Goal: Task Accomplishment & Management: Manage account settings

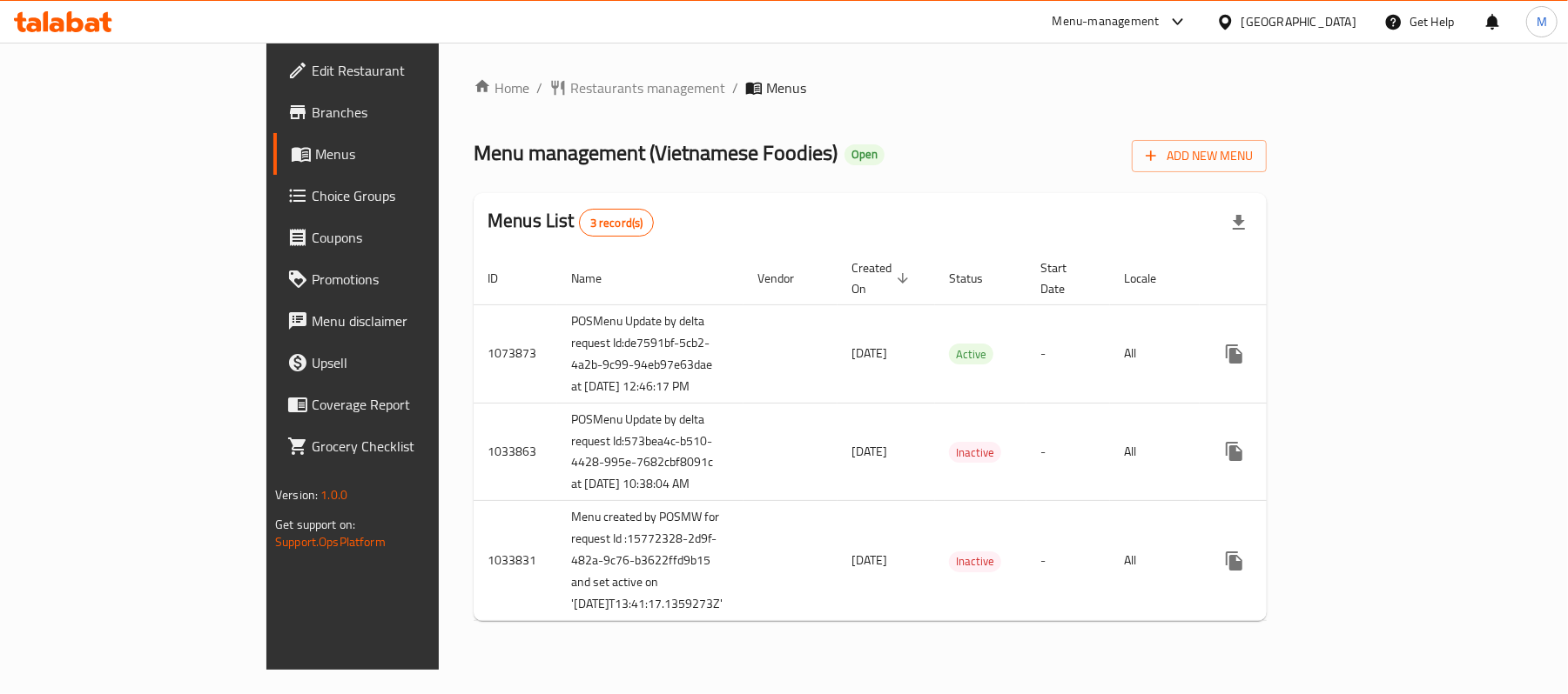
click at [311, 199] on span "Choice Groups" at bounding box center [412, 196] width 203 height 21
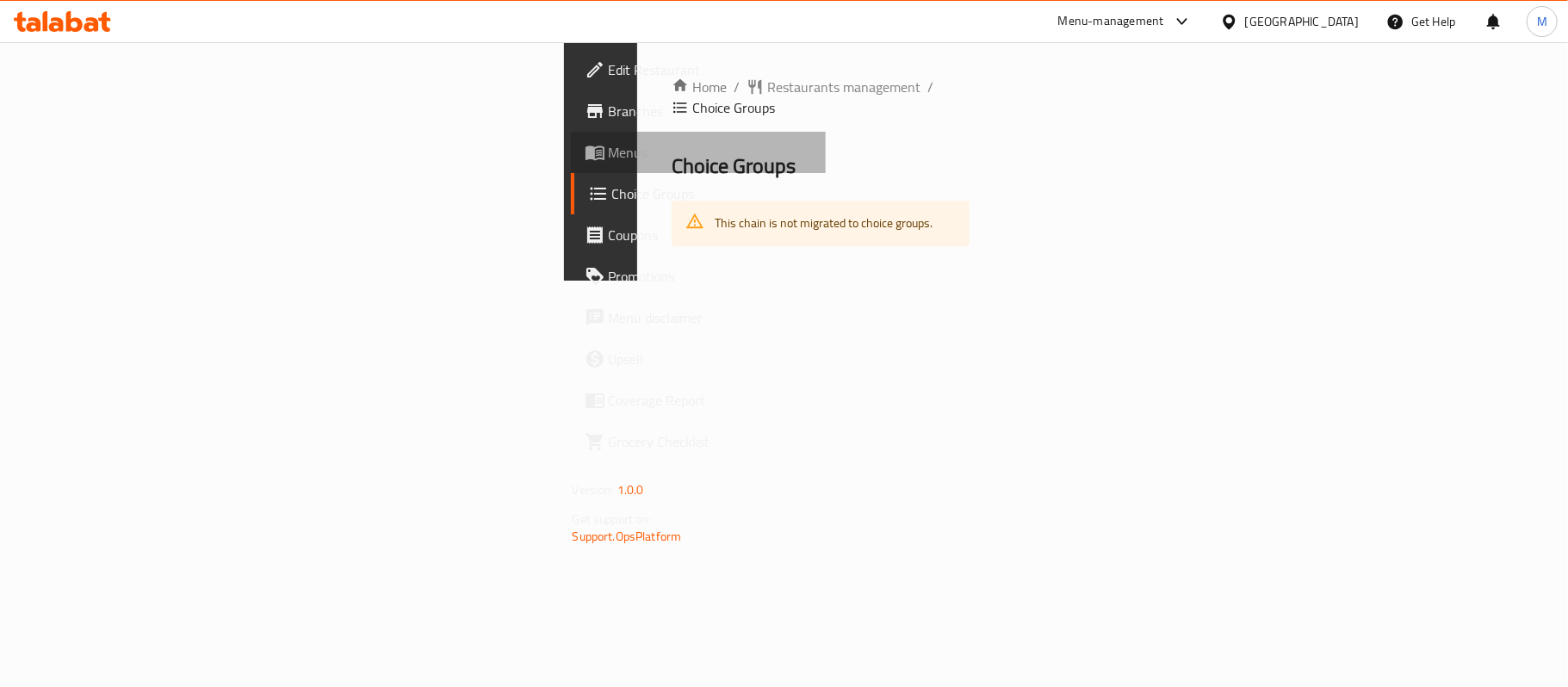
click at [609, 154] on span "Menus" at bounding box center [711, 153] width 204 height 21
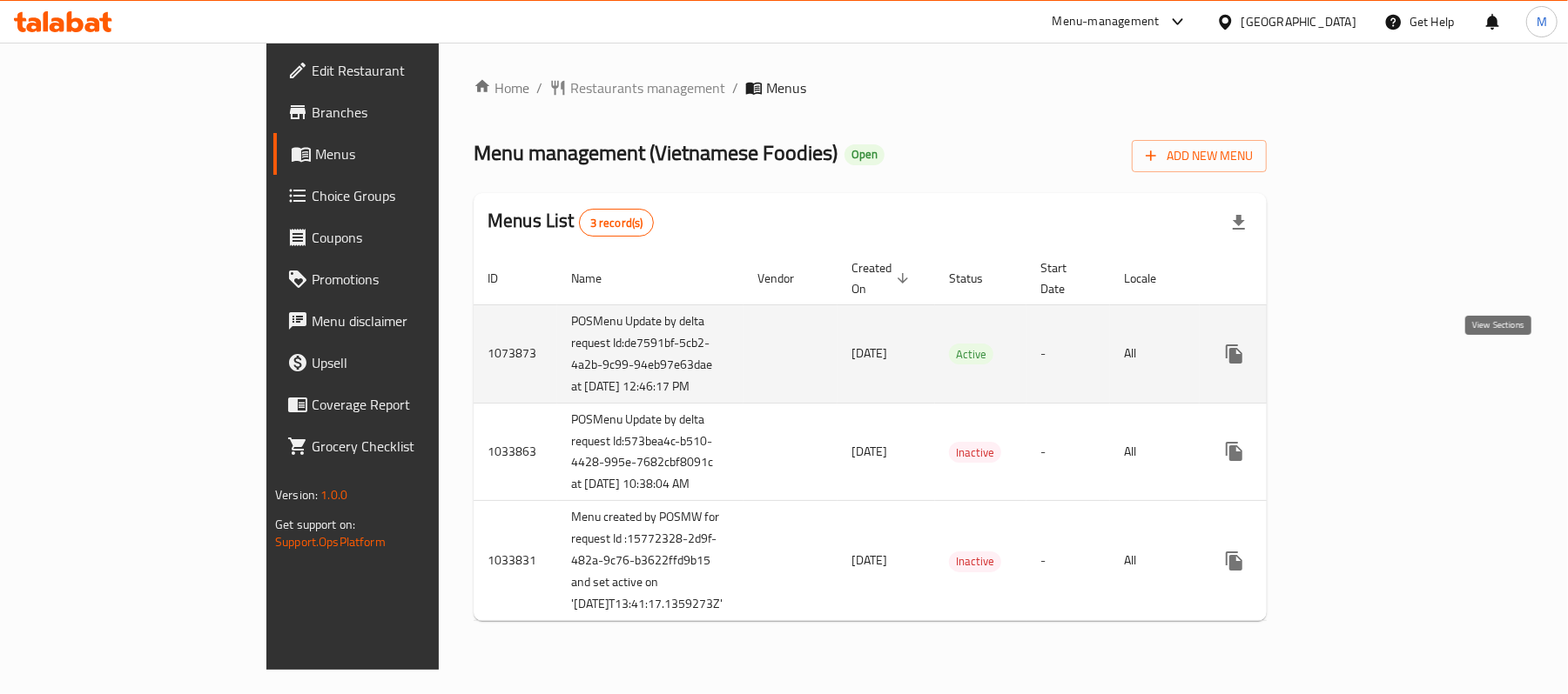
click at [1370, 364] on icon "enhanced table" at bounding box center [1360, 355] width 21 height 21
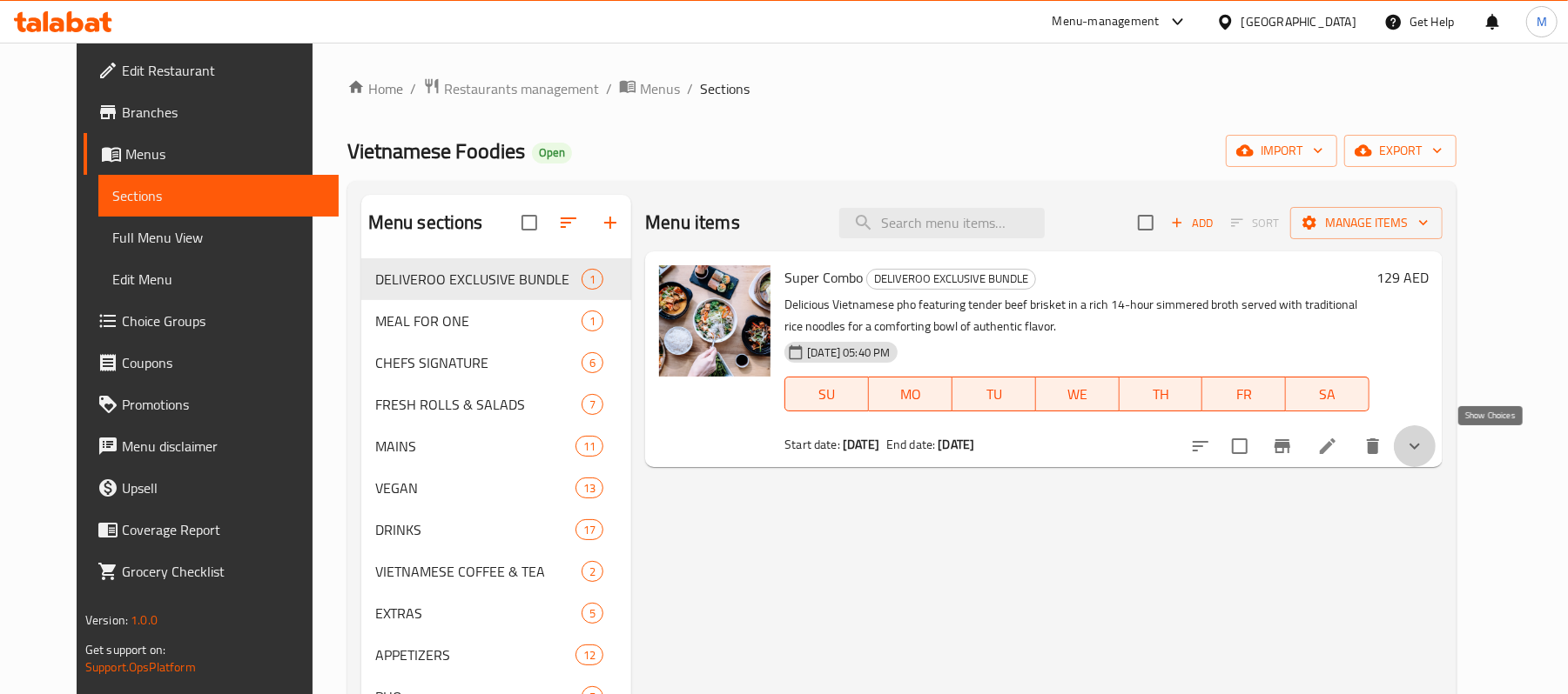
click at [1425, 443] on icon "show more" at bounding box center [1415, 447] width 21 height 21
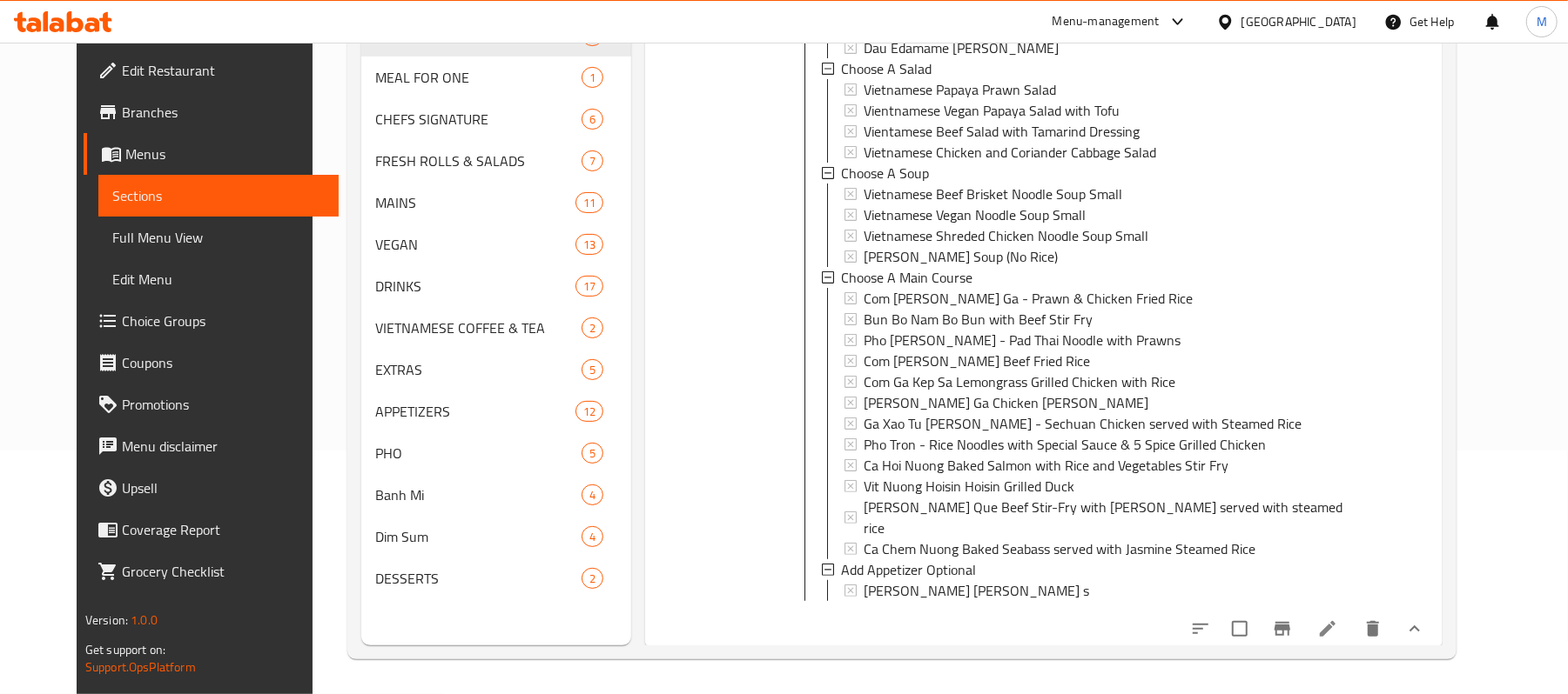
scroll to position [2, 0]
click at [1338, 631] on icon at bounding box center [1328, 629] width 21 height 21
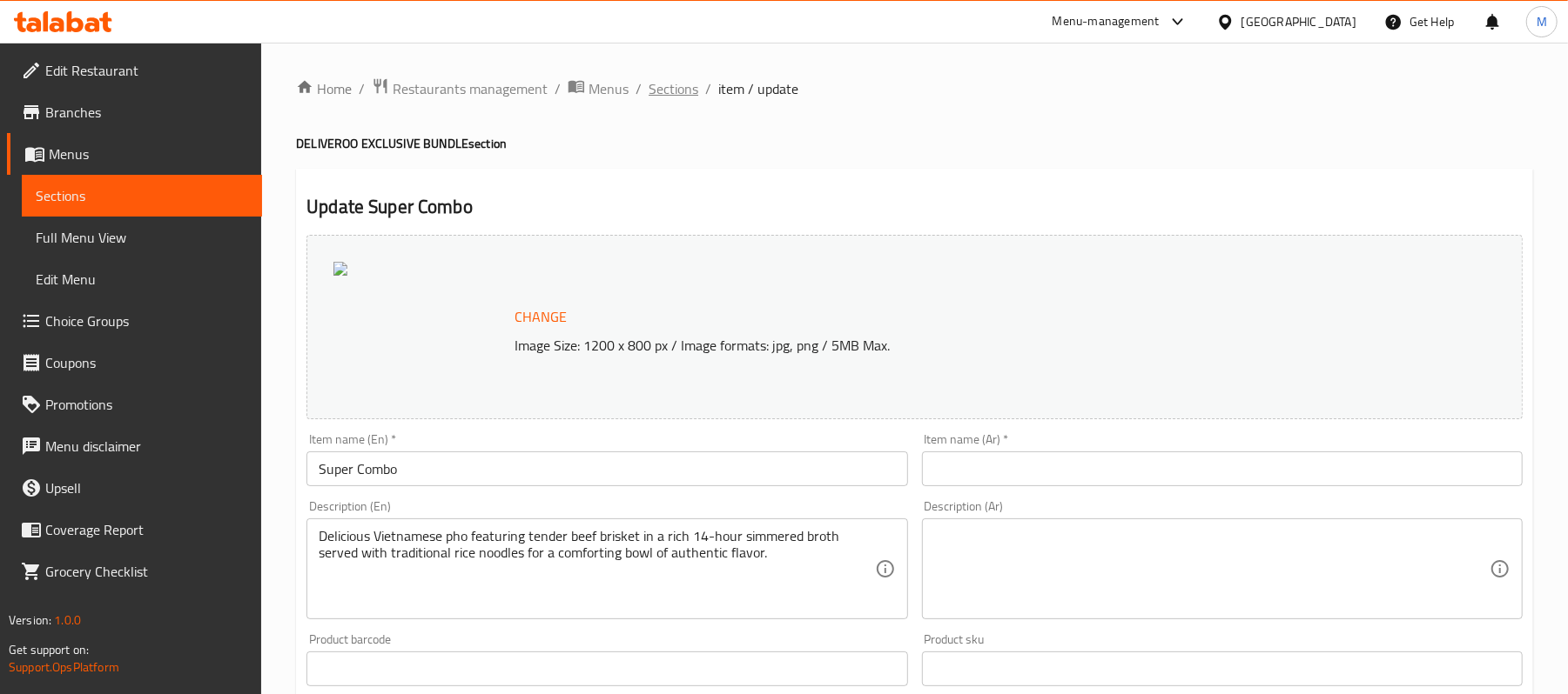
click at [676, 89] on span "Sections" at bounding box center [673, 89] width 50 height 21
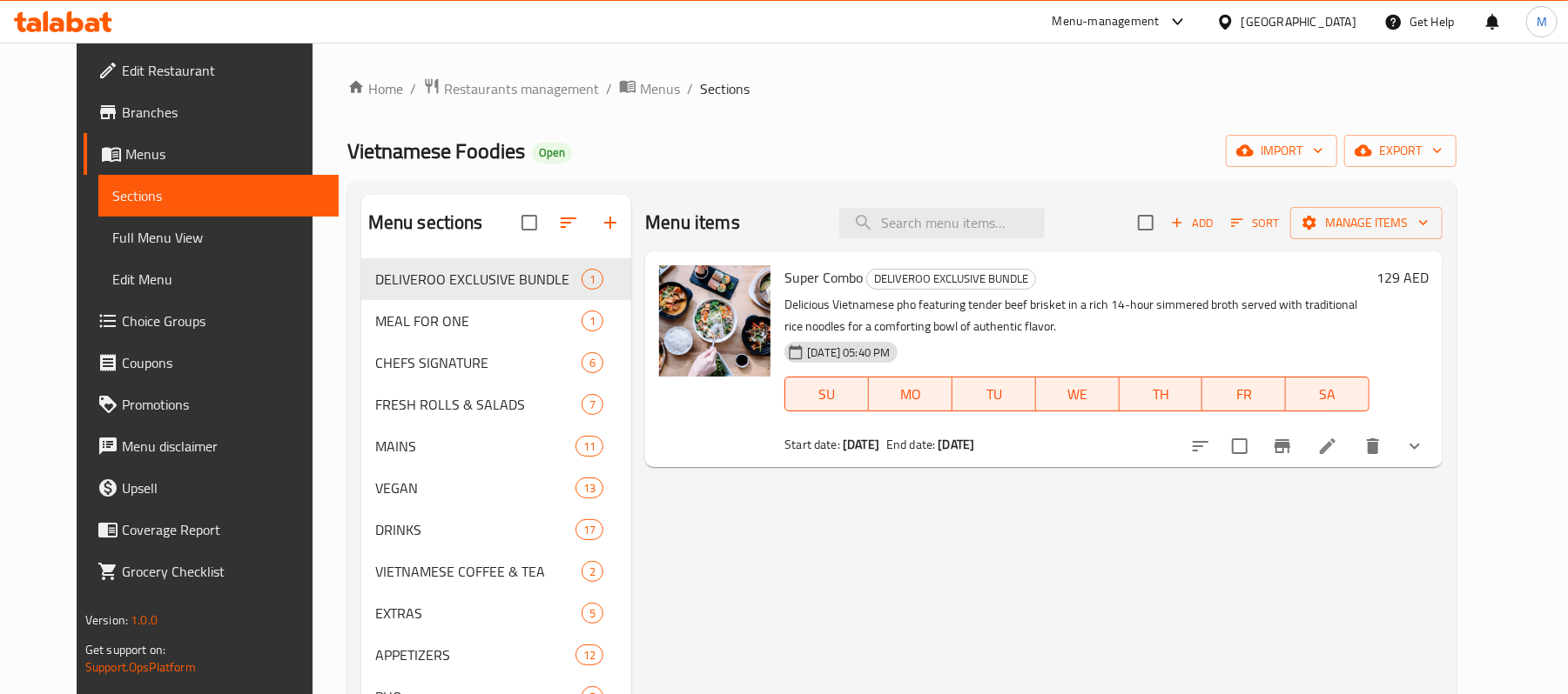
click at [348, 159] on span "Vietnamese Foodies" at bounding box center [436, 151] width 177 height 39
copy span "Vietnamese Foodies"
click at [639, 87] on span "Menus" at bounding box center [659, 89] width 40 height 21
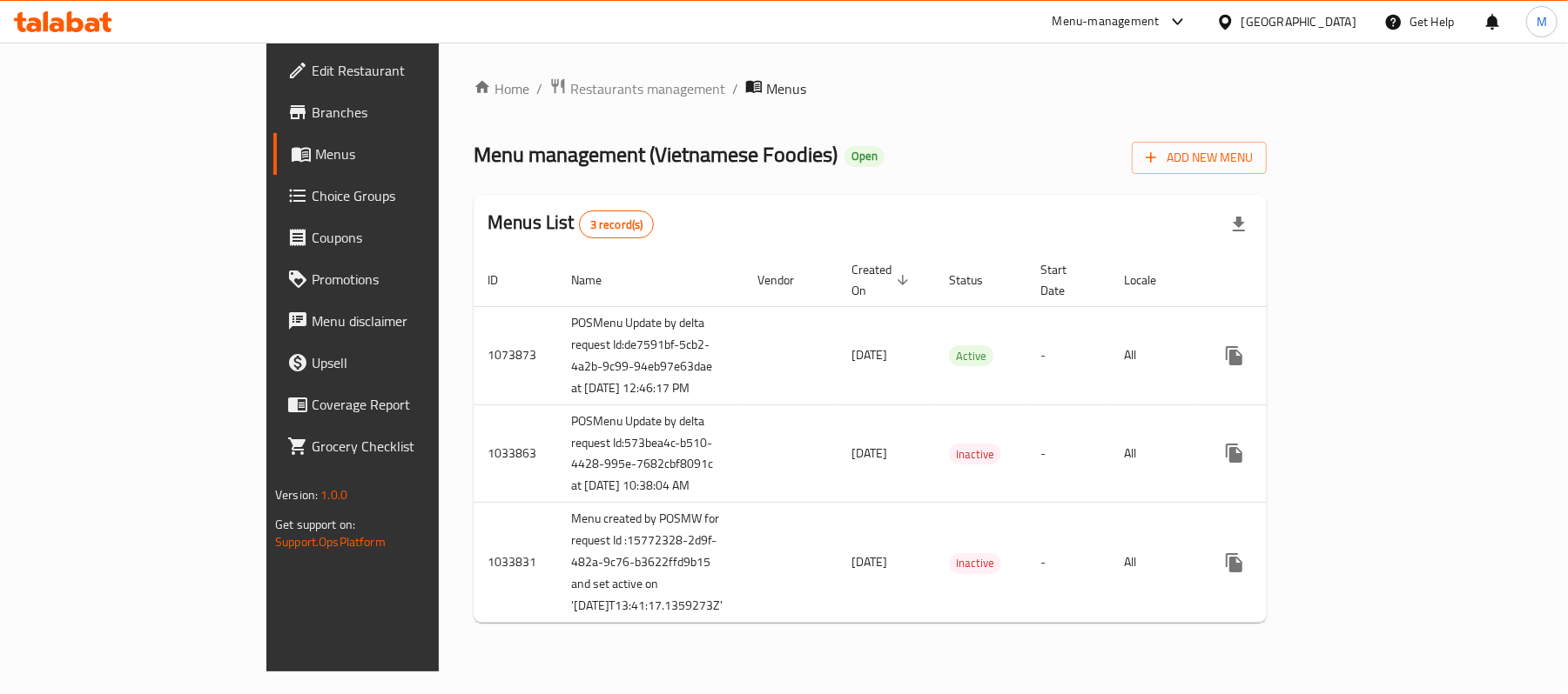
drag, startPoint x: 162, startPoint y: 36, endPoint x: 161, endPoint y: 49, distance: 13.0
click at [162, 42] on div "Menu-management United Arab Emirates Get Help M" at bounding box center [784, 21] width 1568 height 42
click at [273, 58] on link "Edit Restaurant" at bounding box center [401, 70] width 255 height 42
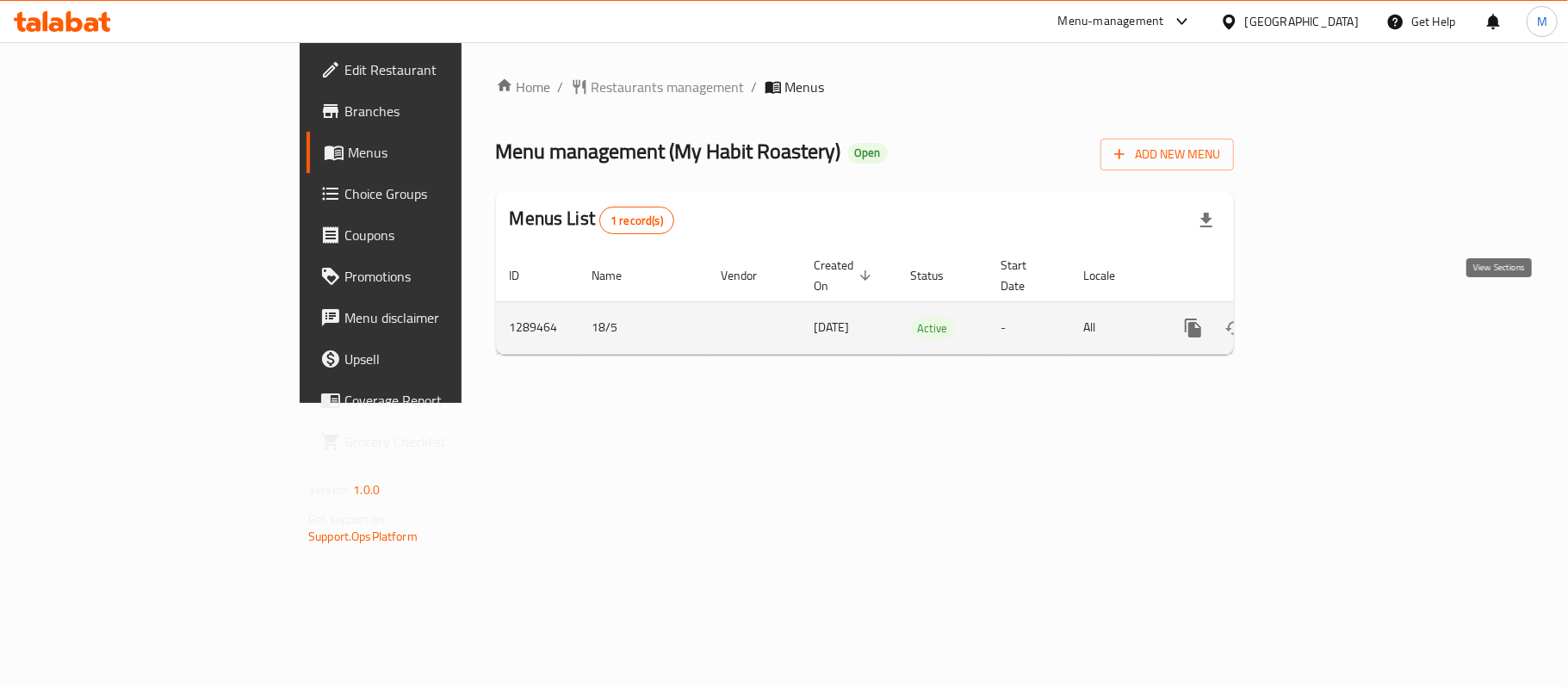
click at [1328, 318] on icon "enhanced table" at bounding box center [1318, 328] width 21 height 21
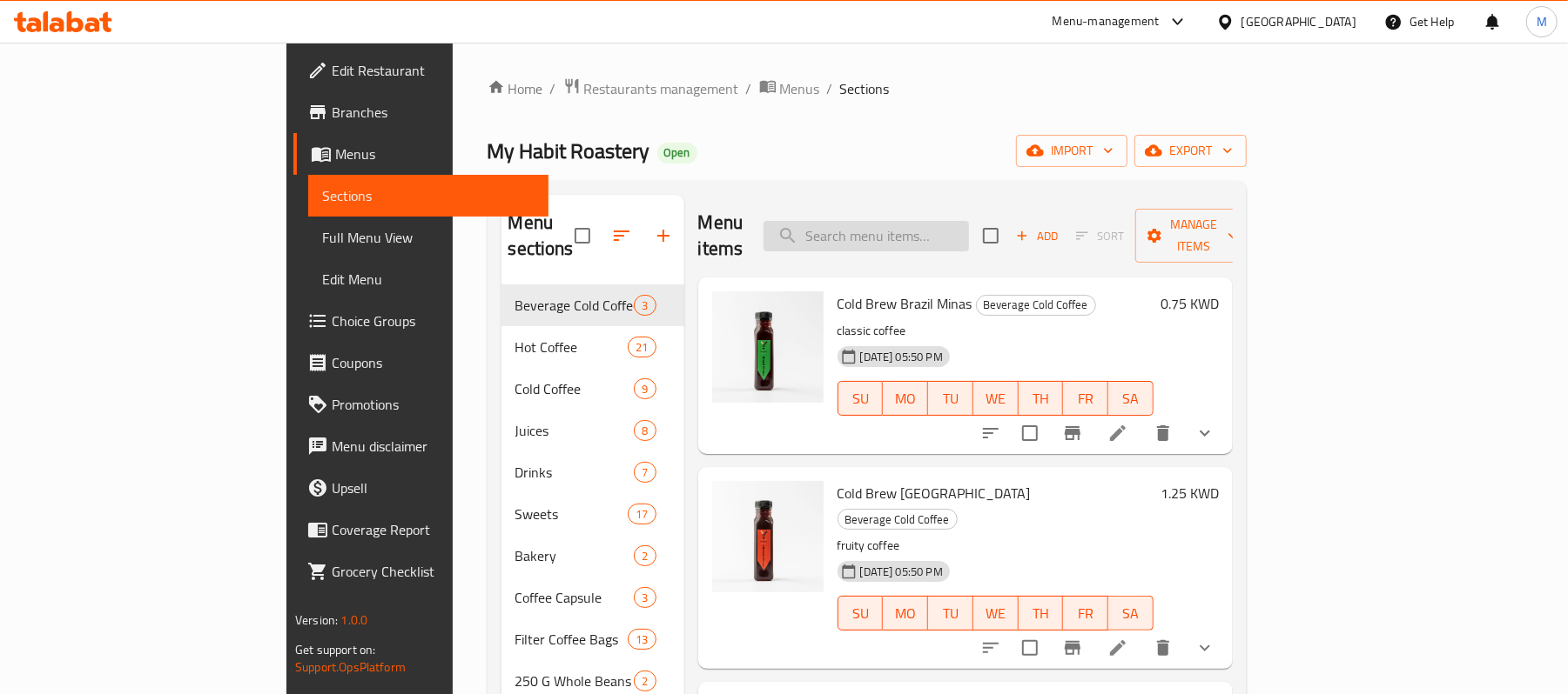
click at [961, 221] on input "search" at bounding box center [866, 236] width 206 height 30
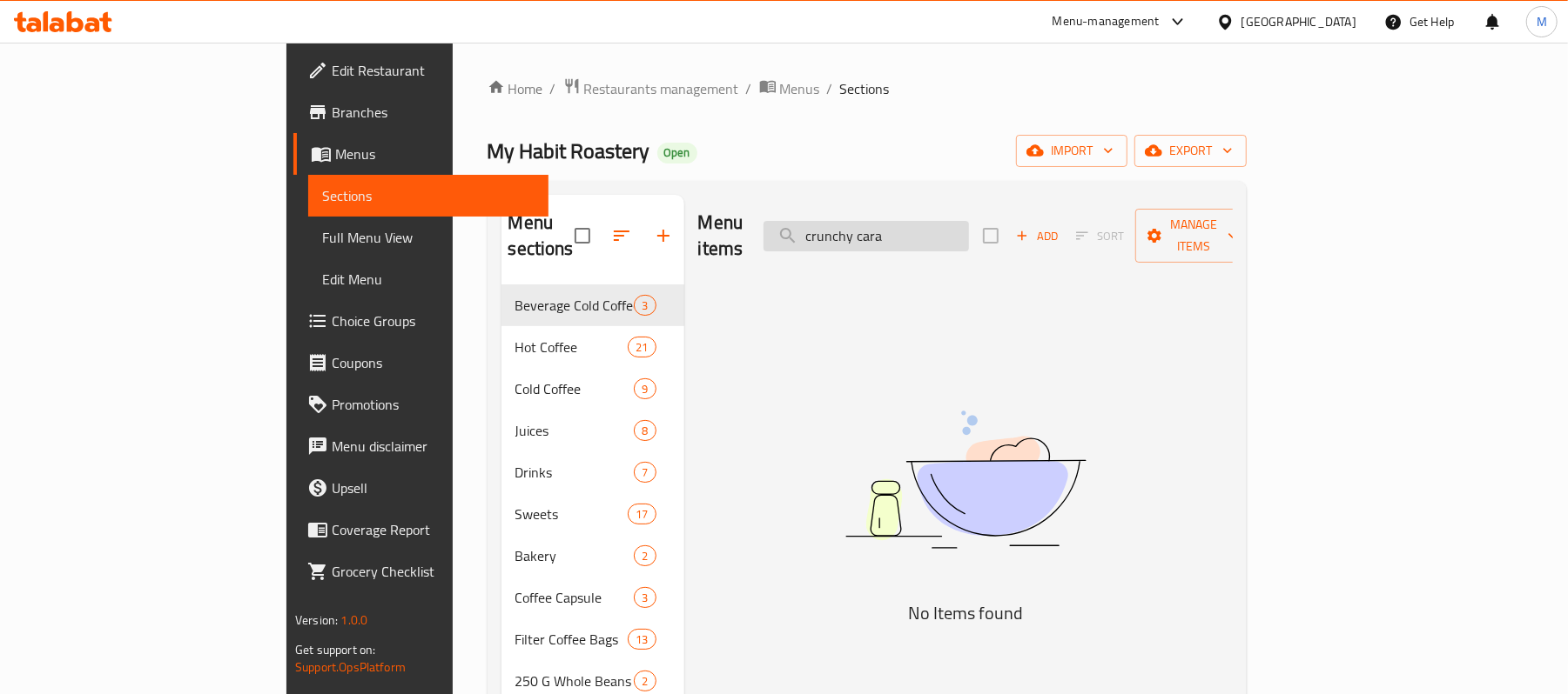
click at [967, 235] on input "crunchy cara" at bounding box center [866, 236] width 206 height 30
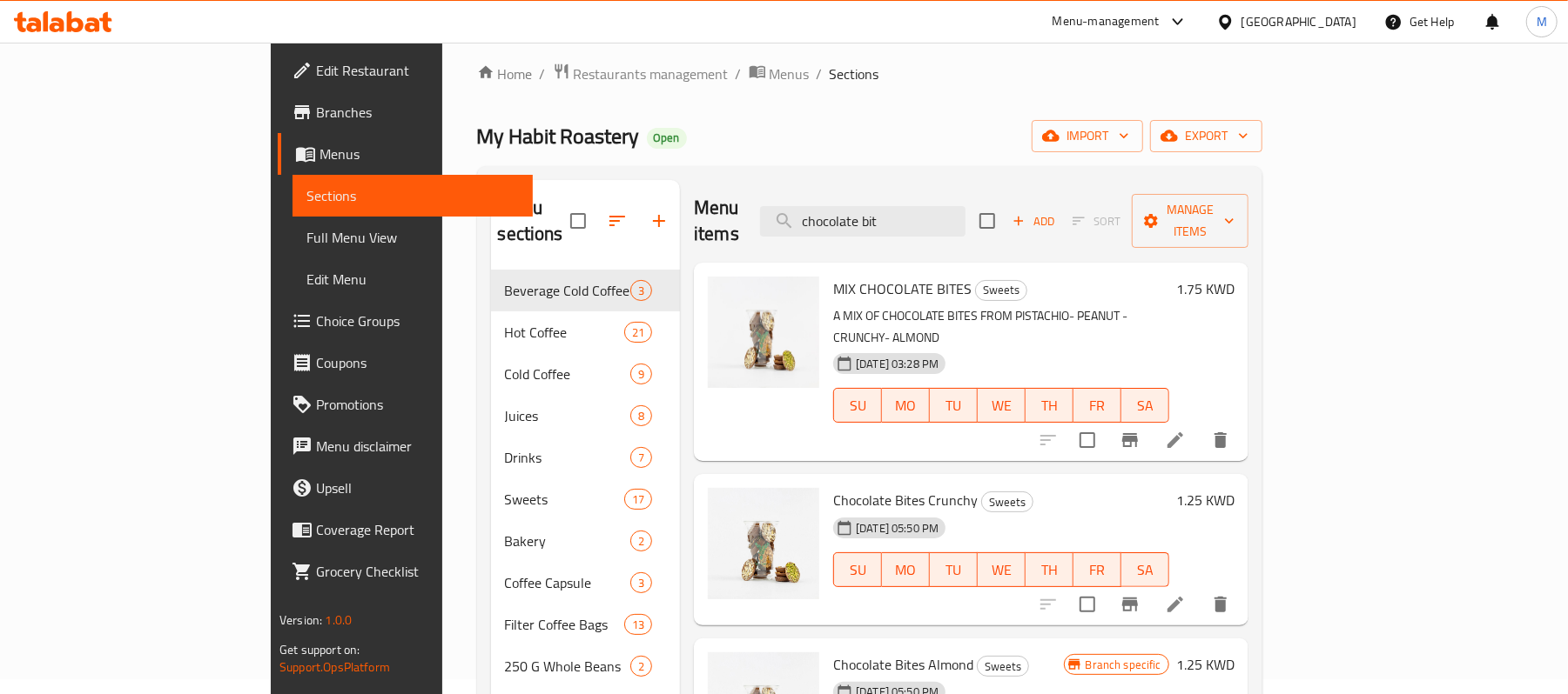
scroll to position [12, 0]
type input "chocolate bit"
click at [477, 121] on span "My Habit Roastery" at bounding box center [559, 138] width 163 height 39
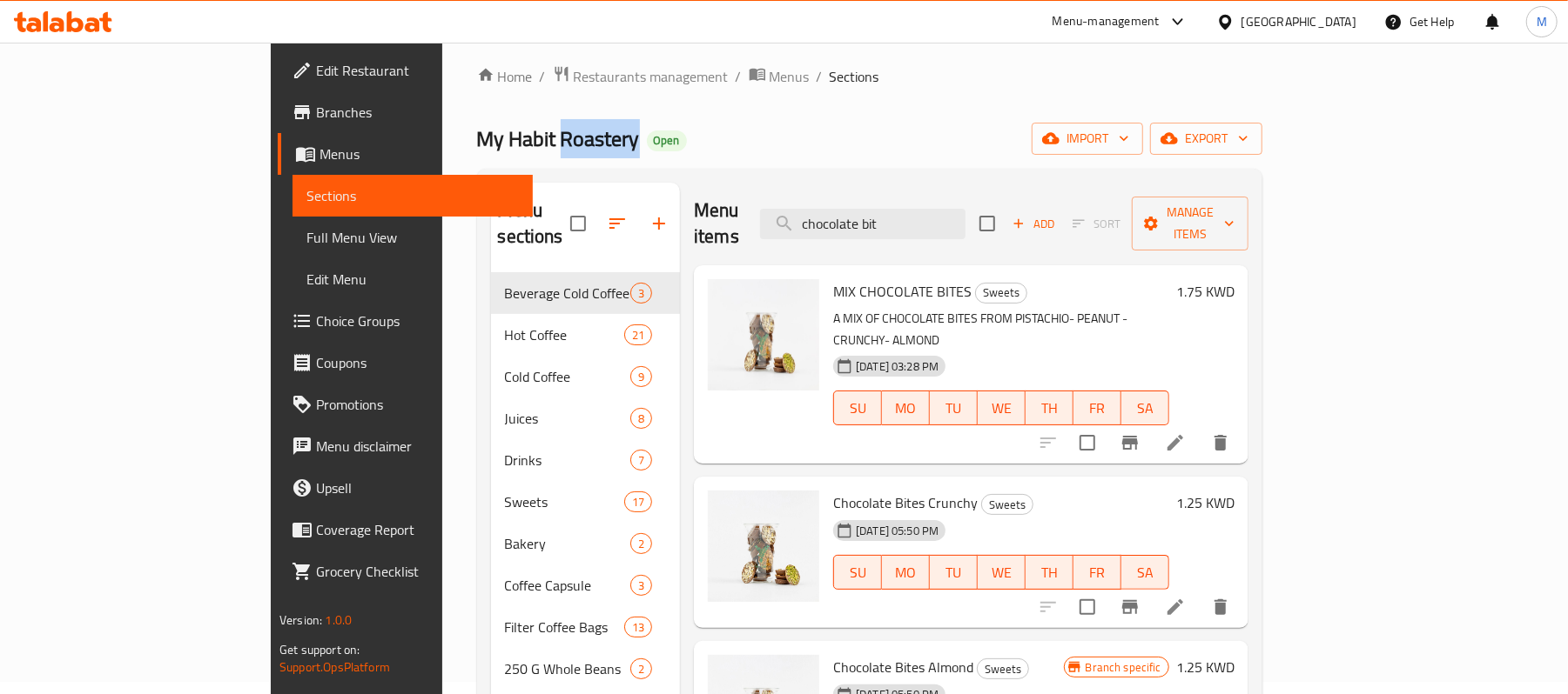
click at [477, 121] on span "My Habit Roastery" at bounding box center [559, 138] width 163 height 39
copy span "My Habit Roastery"
click at [316, 117] on span "Branches" at bounding box center [417, 113] width 203 height 21
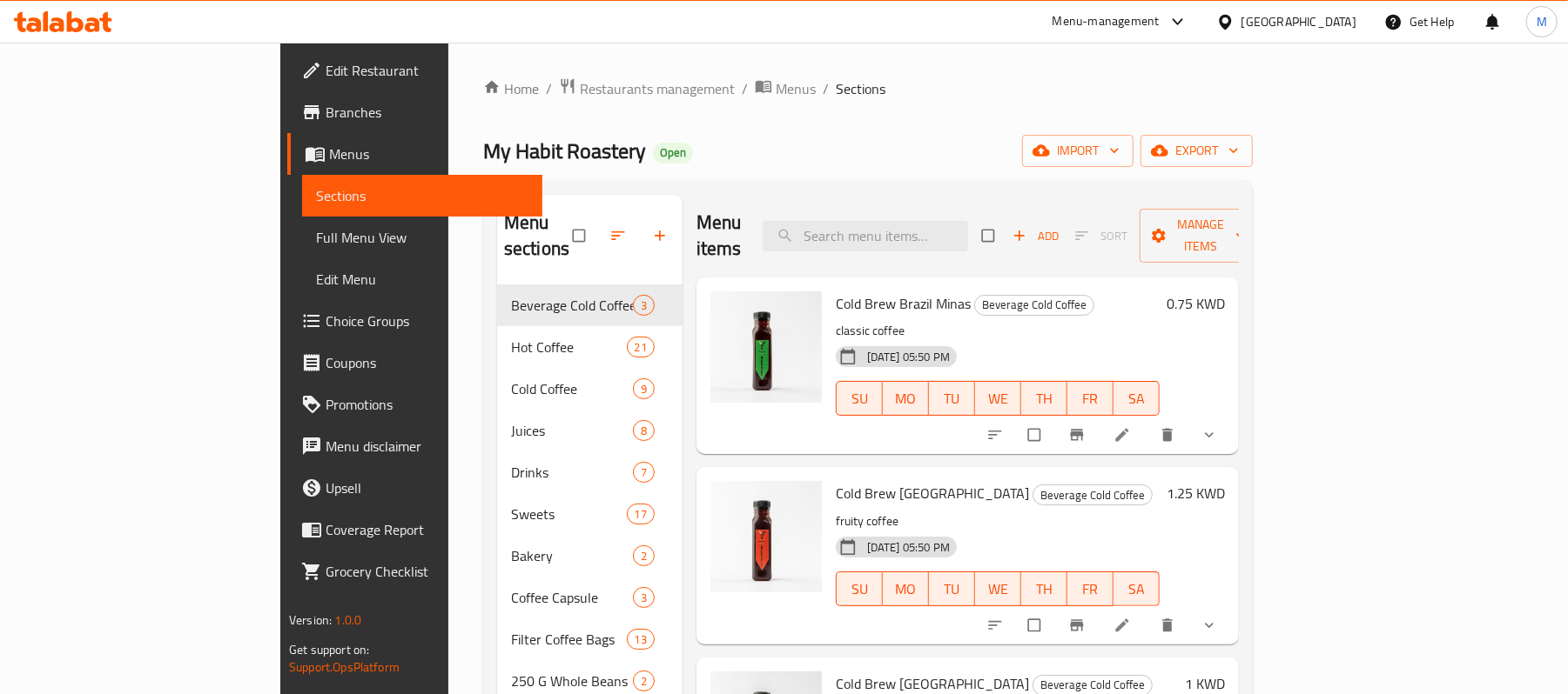
click at [1159, 18] on div "Menu-management" at bounding box center [1106, 22] width 107 height 21
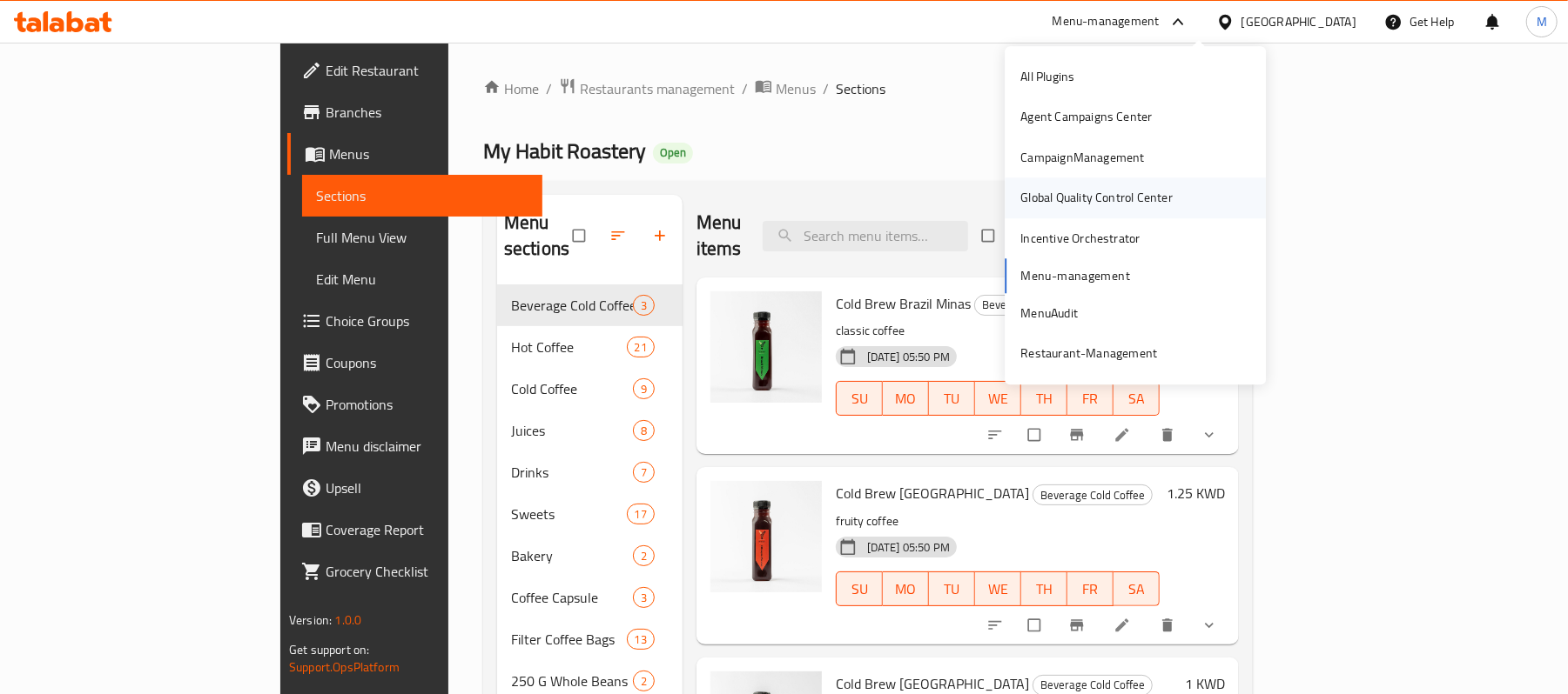
click at [1110, 191] on div "Global Quality Control Center" at bounding box center [1096, 199] width 153 height 19
